Goal: Task Accomplishment & Management: Use online tool/utility

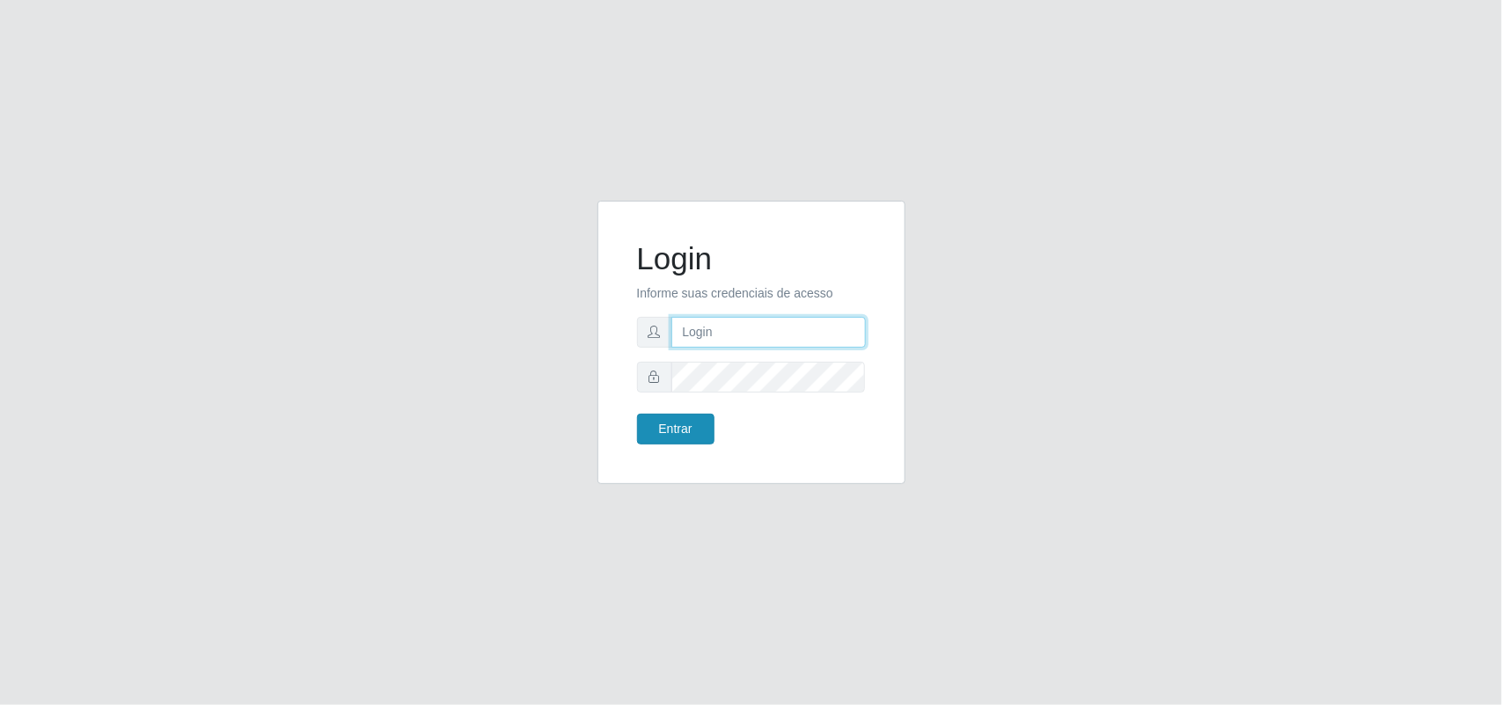
type input "marciel@bemaisb11"
click at [670, 429] on button "Entrar" at bounding box center [675, 429] width 77 height 31
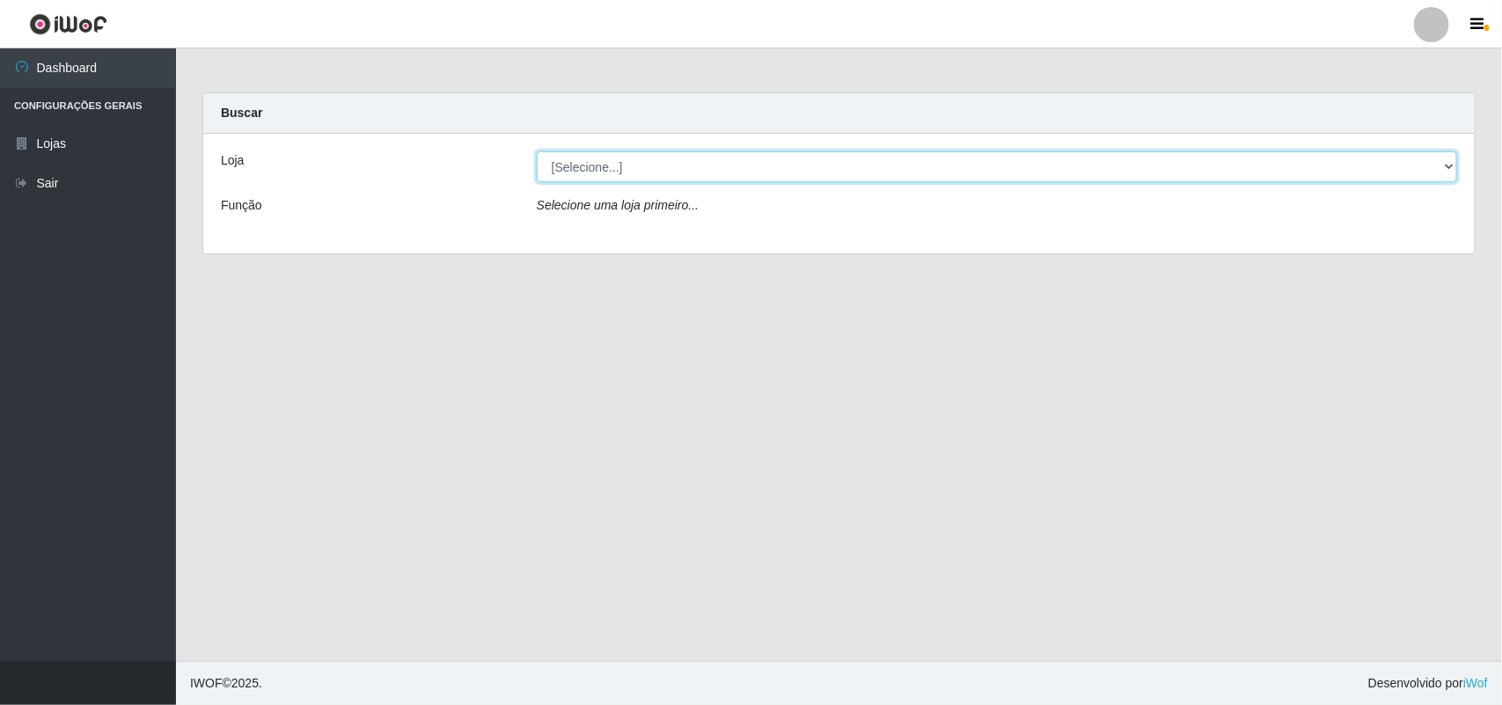
click at [713, 165] on select "[Selecione...] Bemais Supermercados - B11 Manaíra" at bounding box center [997, 166] width 920 height 31
select select "409"
click at [537, 151] on select "[Selecione...] Bemais Supermercados - B11 Manaíra" at bounding box center [997, 166] width 920 height 31
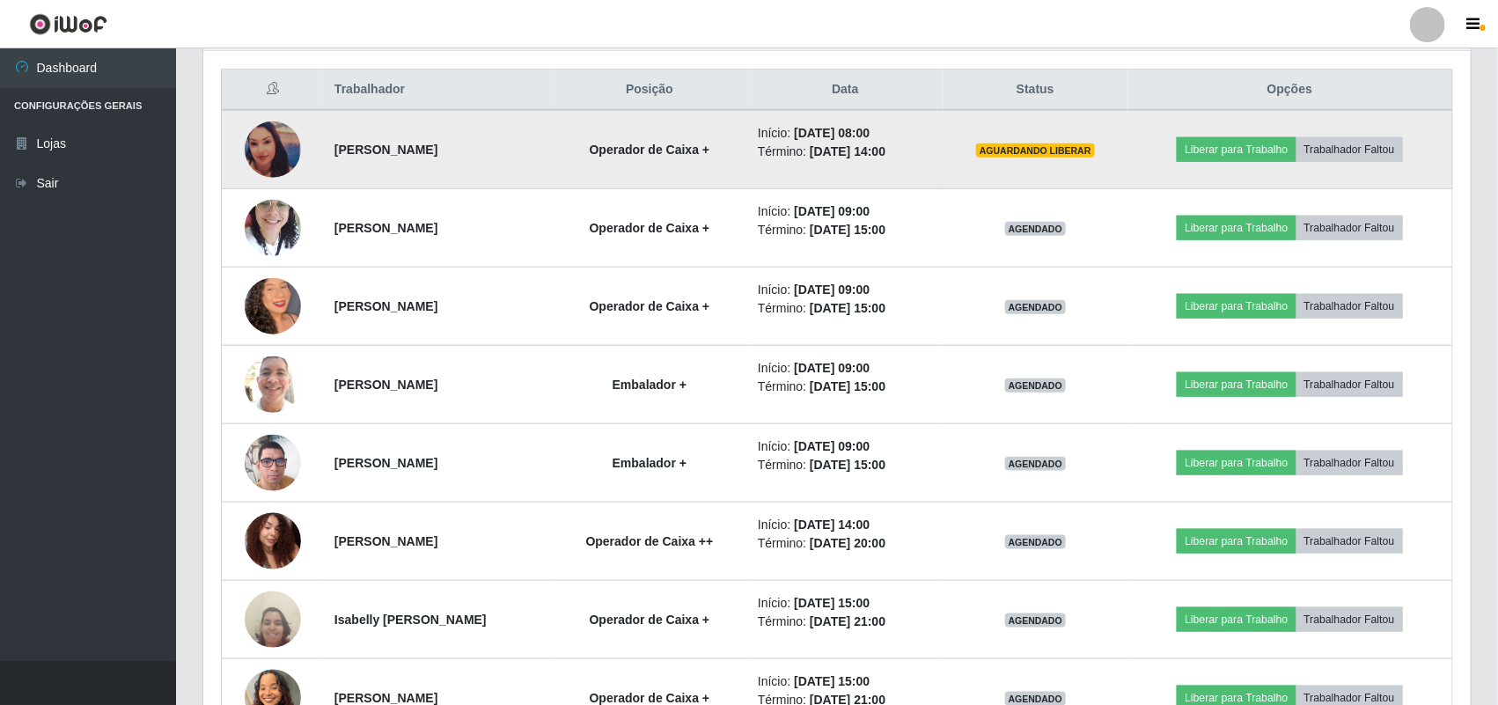
scroll to position [622, 0]
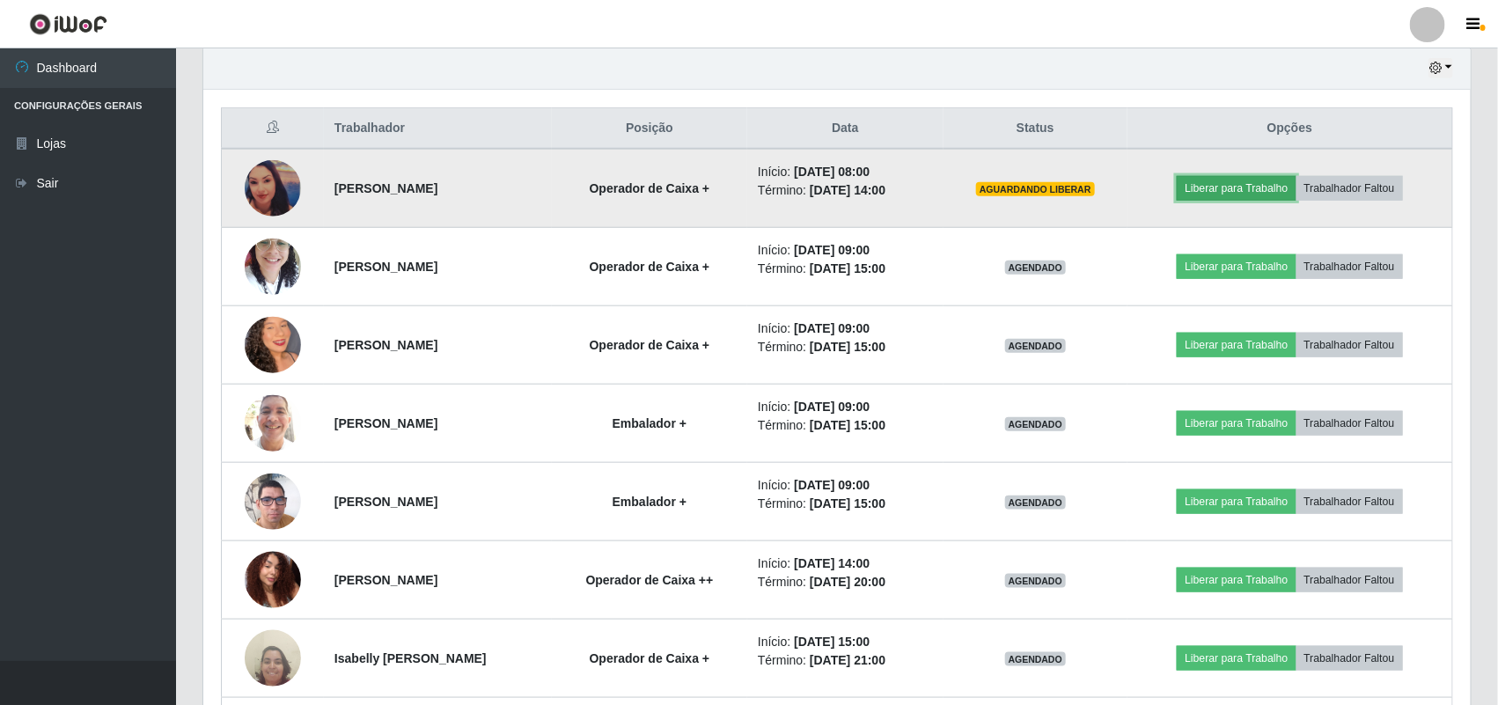
click at [1208, 190] on button "Liberar para Trabalho" at bounding box center [1235, 188] width 119 height 25
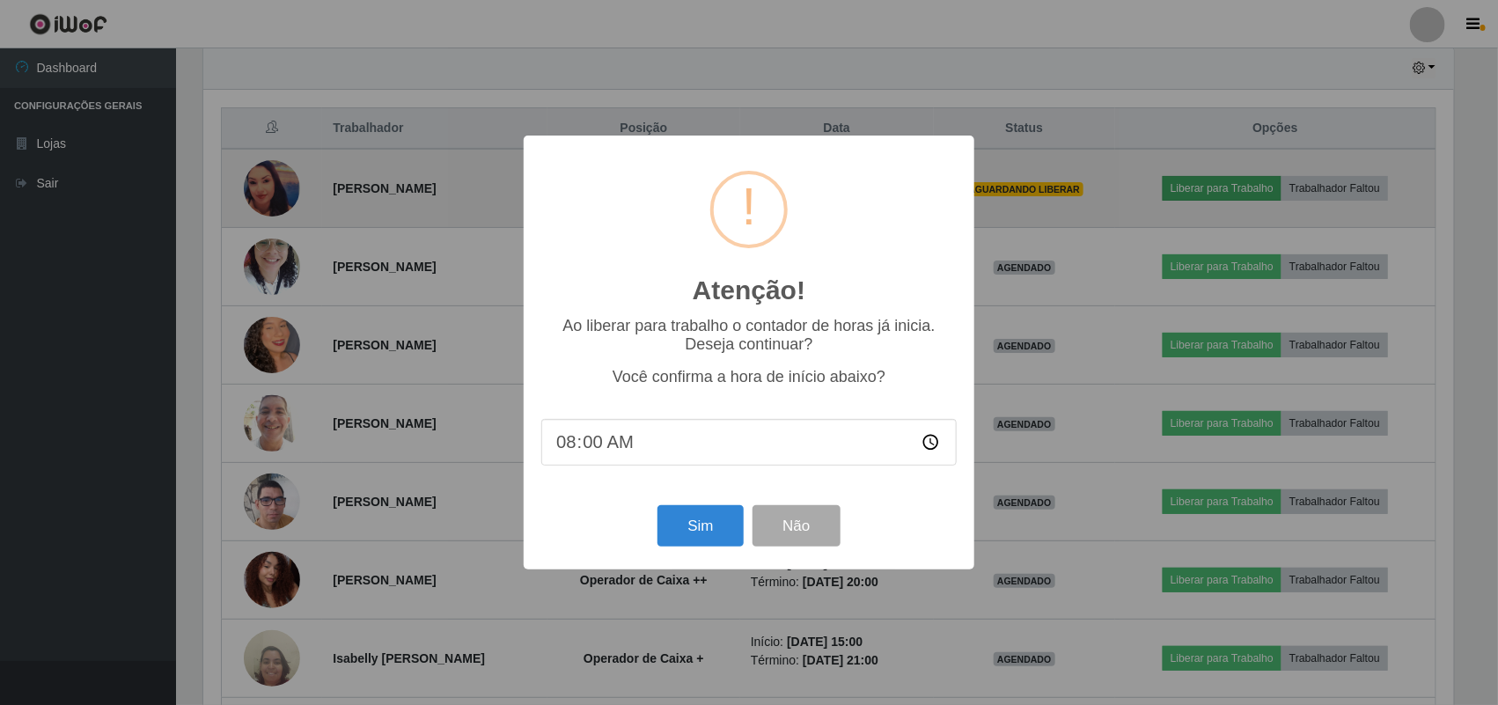
scroll to position [366, 1255]
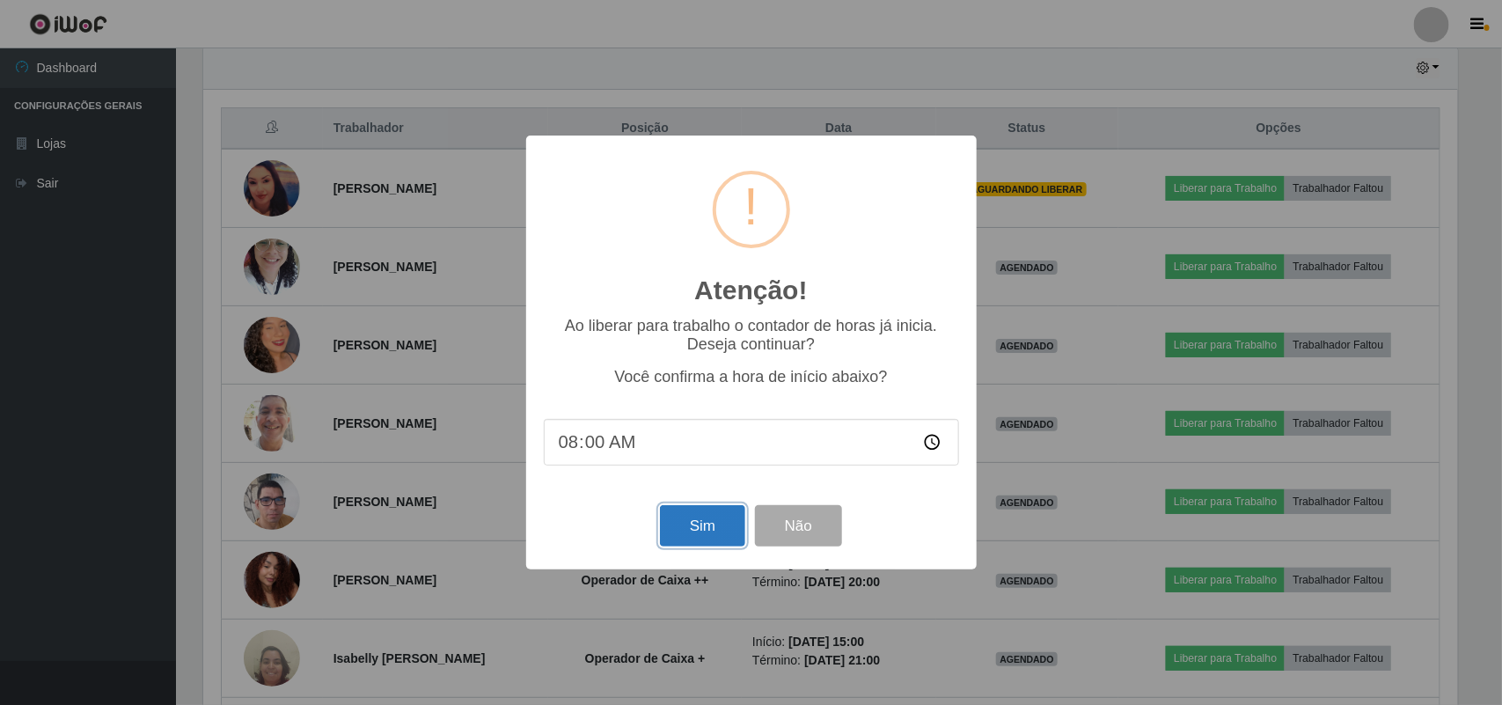
click at [683, 541] on button "Sim" at bounding box center [702, 525] width 85 height 41
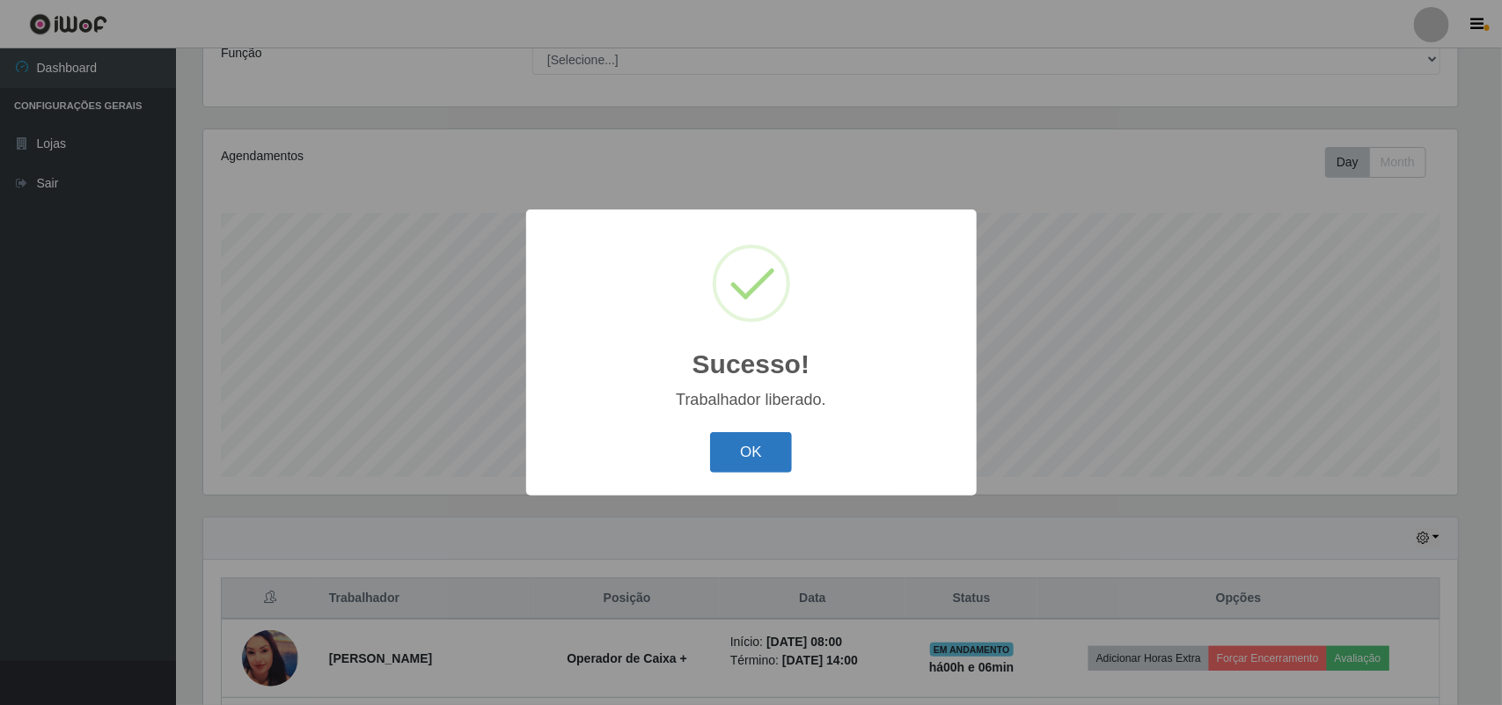
click at [731, 453] on button "OK" at bounding box center [751, 452] width 82 height 41
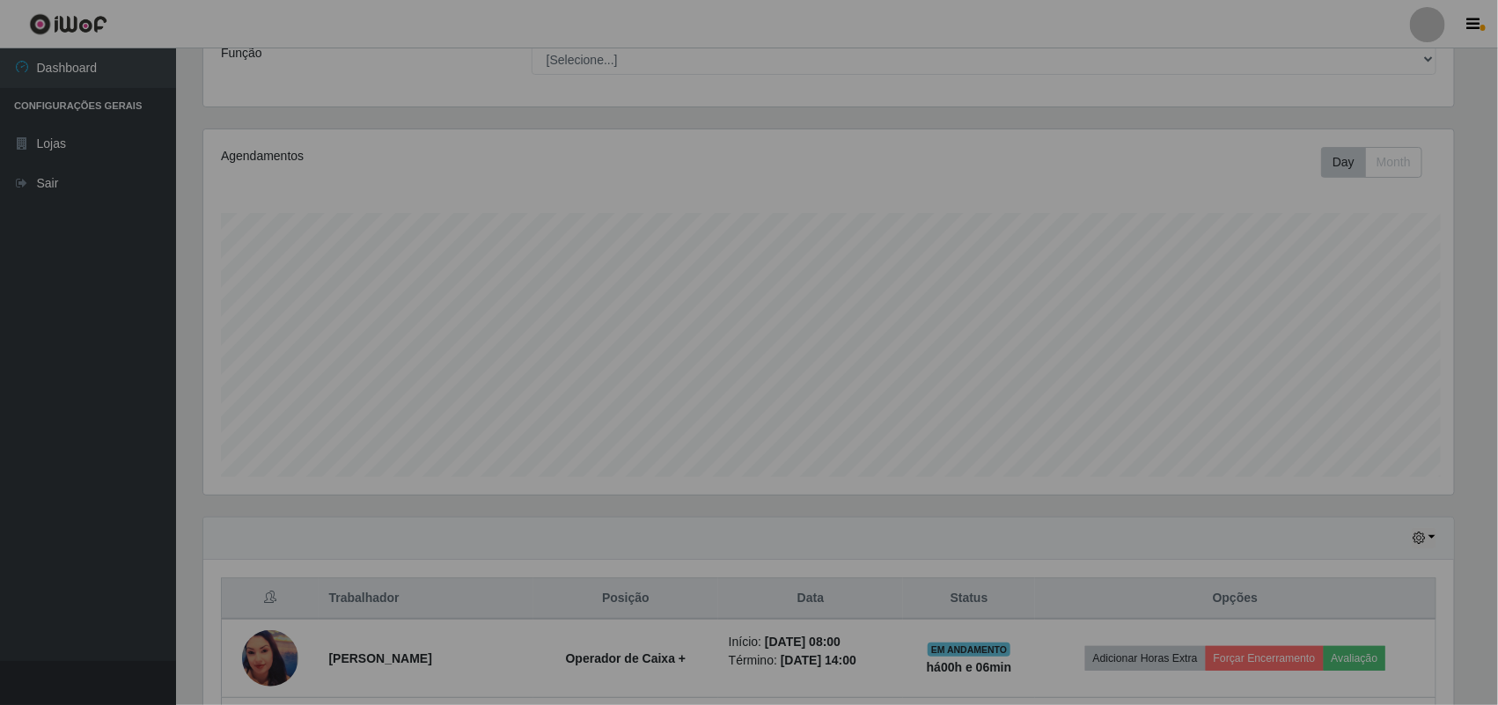
scroll to position [366, 1267]
